Goal: Task Accomplishment & Management: Complete application form

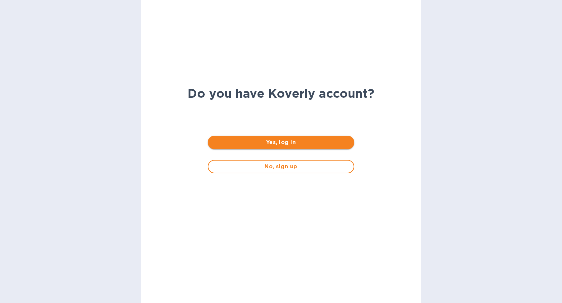
click at [289, 144] on span "Yes, log in" at bounding box center [281, 143] width 136 height 8
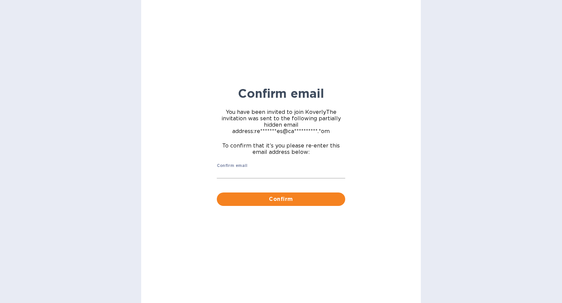
click at [259, 175] on input "Confirm email" at bounding box center [281, 174] width 128 height 10
type input "receivables@cargobrokers.com"
click at [291, 198] on span "Confirm" at bounding box center [281, 199] width 118 height 8
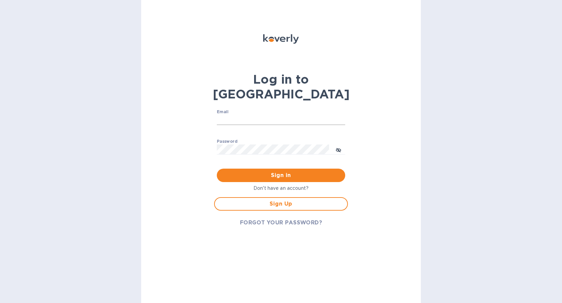
click at [256, 115] on input "Email" at bounding box center [281, 120] width 128 height 10
click at [228, 115] on input "Email" at bounding box center [281, 120] width 128 height 10
type input "receivables@cargobrokers.com"
click at [289, 200] on span "Sign Up" at bounding box center [281, 204] width 122 height 8
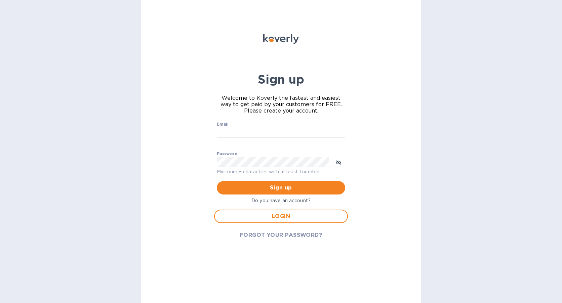
click at [234, 131] on input "Email" at bounding box center [281, 132] width 128 height 10
type input "receivables@cargobrokers.com"
click at [413, 206] on div "Sign up Welcome to Koverly the fastest and easiest way to get paid by your cust…" at bounding box center [281, 151] width 280 height 303
click at [340, 164] on icon "toggle password visibility" at bounding box center [338, 162] width 5 height 5
click at [365, 176] on div "Sign up Welcome to Koverly the fastest and easiest way to get paid by your cust…" at bounding box center [281, 151] width 280 height 303
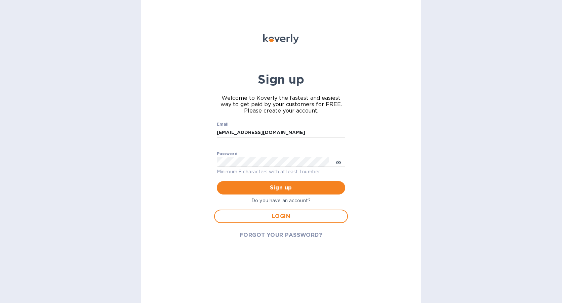
click at [345, 132] on div at bounding box center [345, 132] width 0 height 0
click at [375, 142] on div "Sign up Welcome to Koverly the fastest and easiest way to get paid by your cust…" at bounding box center [281, 151] width 280 height 303
click at [191, 165] on div "Sign up Welcome to Koverly the fastest and easiest way to get paid by your cust…" at bounding box center [281, 151] width 280 height 303
click at [388, 174] on div "Sign up Welcome to Koverly the fastest and easiest way to get paid by your cust…" at bounding box center [281, 151] width 280 height 303
click at [310, 185] on span "Sign up" at bounding box center [281, 188] width 118 height 8
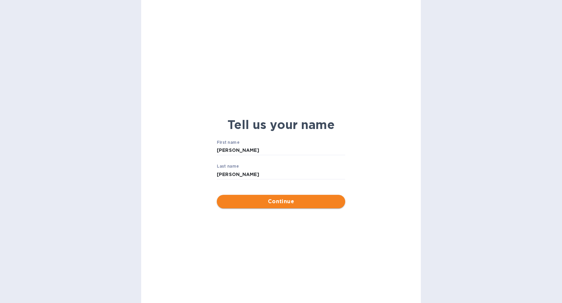
click at [306, 204] on span "Continue" at bounding box center [281, 202] width 118 height 8
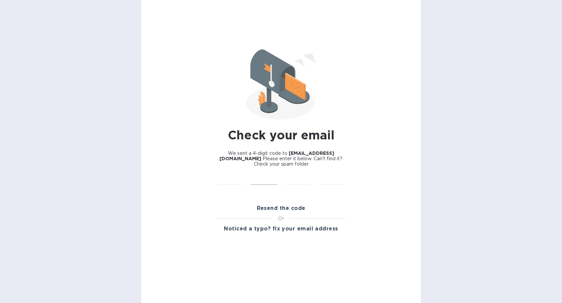
click at [265, 175] on div "​" at bounding box center [264, 184] width 34 height 27
click at [273, 178] on input "text" at bounding box center [264, 180] width 26 height 10
type input "5"
type input "2"
type input "1"
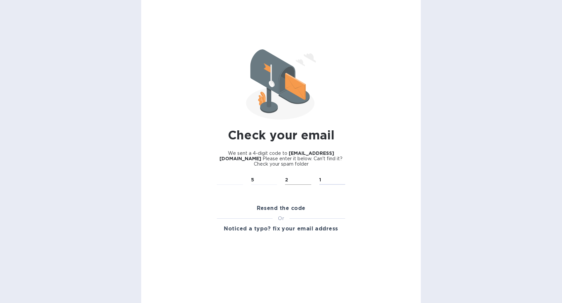
click at [309, 180] on input "2" at bounding box center [298, 180] width 26 height 10
drag, startPoint x: 250, startPoint y: 178, endPoint x: 211, endPoint y: 189, distance: 41.3
click at [246, 180] on div "​ 5 ​ 2 ​ 1 ​" at bounding box center [281, 184] width 137 height 27
click at [229, 179] on input "text" at bounding box center [230, 180] width 26 height 10
type input "5"
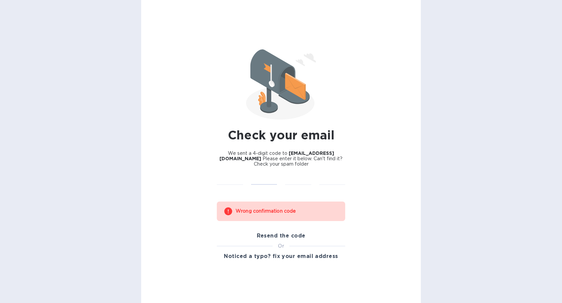
drag, startPoint x: 235, startPoint y: 181, endPoint x: 242, endPoint y: 166, distance: 16.1
click at [238, 170] on div "Check your email We sent a 4-digit code to receivables@cargobrokers.com Please …" at bounding box center [281, 133] width 137 height 267
type input "5"
type input "2"
type input "9"
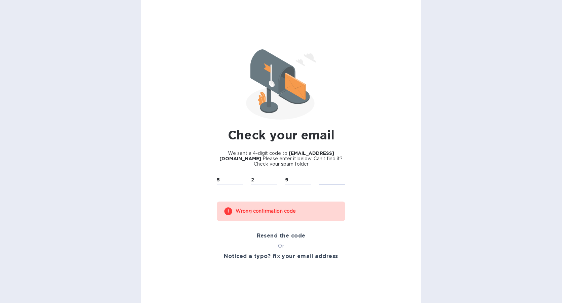
type input "1"
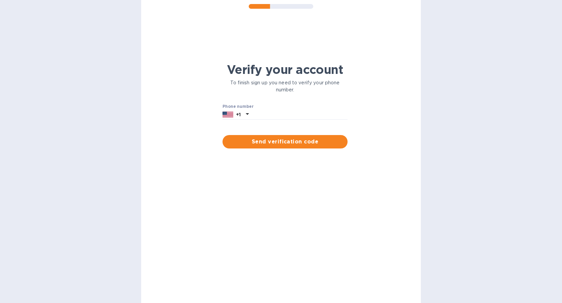
click at [271, 120] on div "Verify your account To finish sign up you need to verify your phone number. Pho…" at bounding box center [285, 99] width 125 height 73
click at [273, 116] on input "text" at bounding box center [300, 115] width 96 height 10
type input "6782838652"
click at [282, 141] on span "Send verification code" at bounding box center [285, 142] width 114 height 8
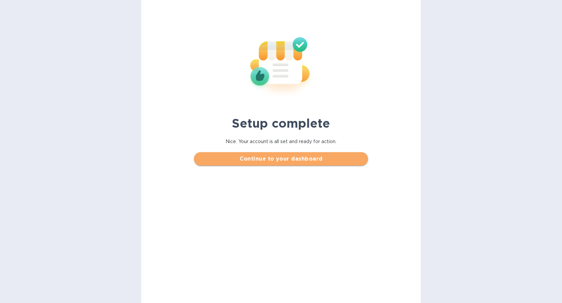
click at [282, 155] on button "Continue to your dashboard" at bounding box center [281, 158] width 174 height 13
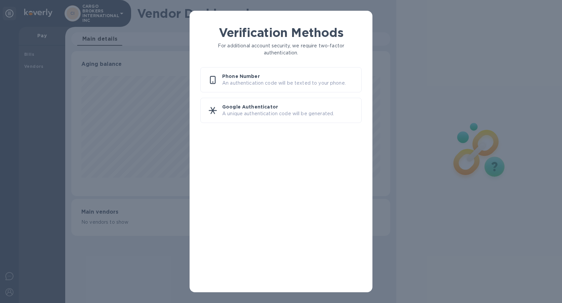
scroll to position [145, 319]
click at [245, 79] on p "Phone Number" at bounding box center [289, 76] width 134 height 7
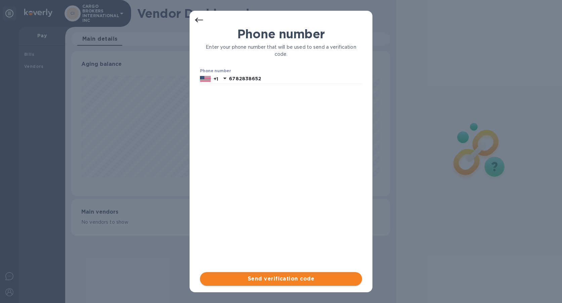
click at [316, 279] on span "Send verification code" at bounding box center [280, 279] width 151 height 8
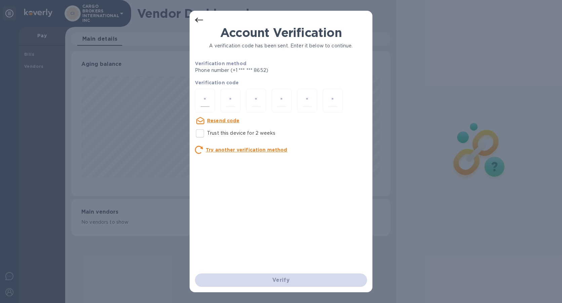
click at [214, 102] on div at bounding box center [205, 101] width 20 height 24
type input "8"
type input "2"
type input "1"
type input "4"
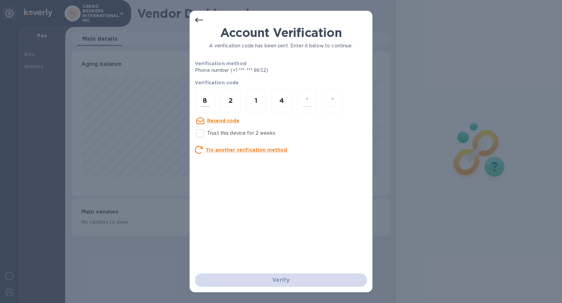
type input "1"
type input "4"
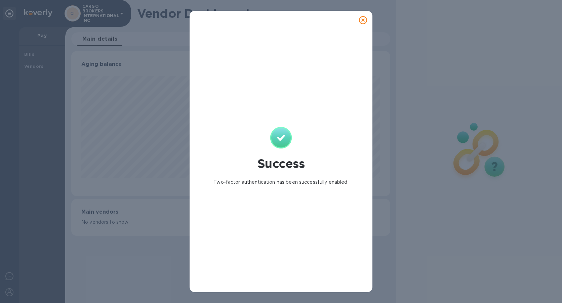
drag, startPoint x: 378, startPoint y: 196, endPoint x: 375, endPoint y: 184, distance: 12.9
click at [377, 191] on div "Success Two-factor authentication has been successfully enabled." at bounding box center [281, 151] width 562 height 303
click at [366, 21] on icon at bounding box center [363, 20] width 8 height 8
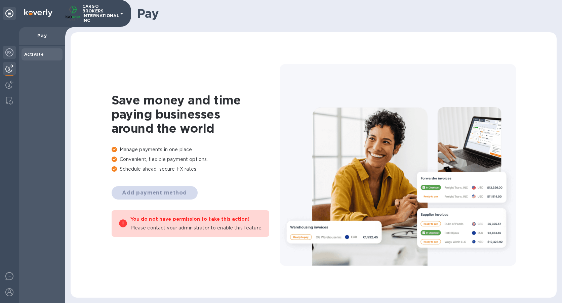
click at [12, 54] on img at bounding box center [9, 52] width 8 height 8
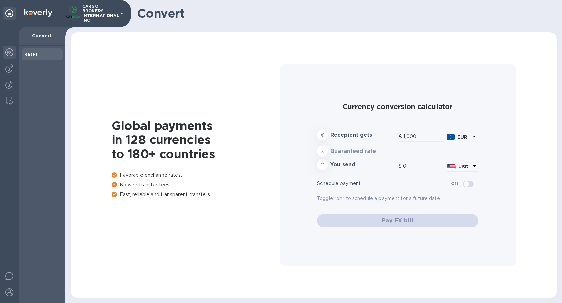
type input "1,174.76"
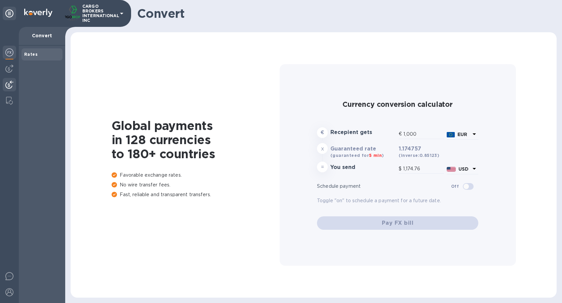
click at [9, 82] on img at bounding box center [9, 85] width 8 height 8
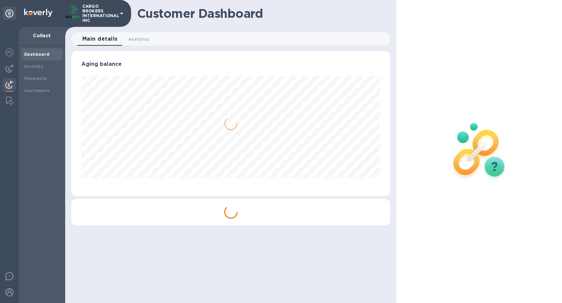
scroll to position [145, 319]
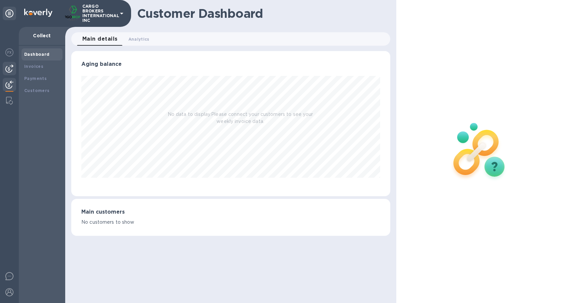
click at [15, 66] on div at bounding box center [9, 68] width 13 height 13
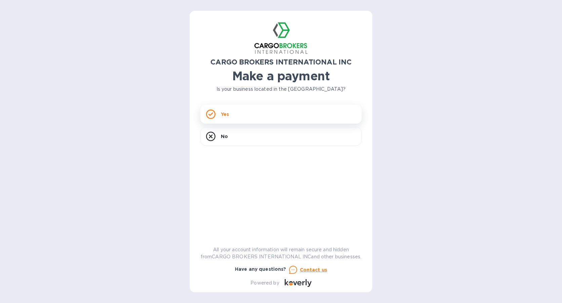
click at [268, 112] on div "Yes" at bounding box center [280, 114] width 161 height 19
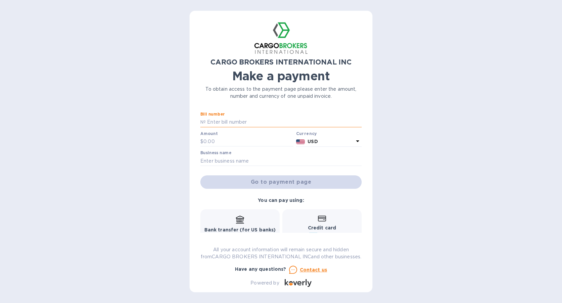
click at [240, 123] on input "text" at bounding box center [284, 122] width 156 height 10
type input "5214645969"
click at [233, 142] on input "text" at bounding box center [248, 142] width 90 height 10
type input "21"
click at [247, 160] on input "text" at bounding box center [280, 161] width 161 height 10
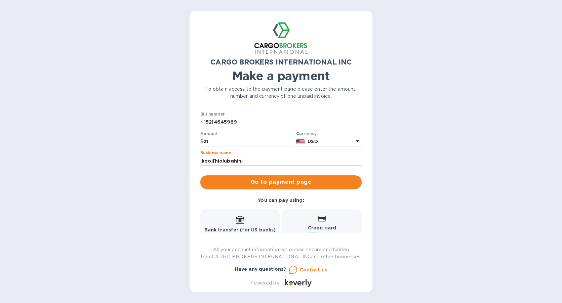
type input "lkpoj[hiolubghinj"
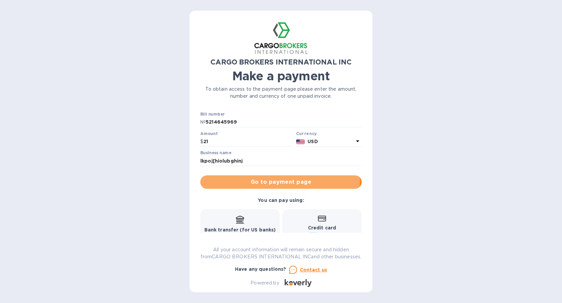
click at [260, 179] on span "Go to payment page" at bounding box center [281, 182] width 151 height 8
